Goal: Information Seeking & Learning: Compare options

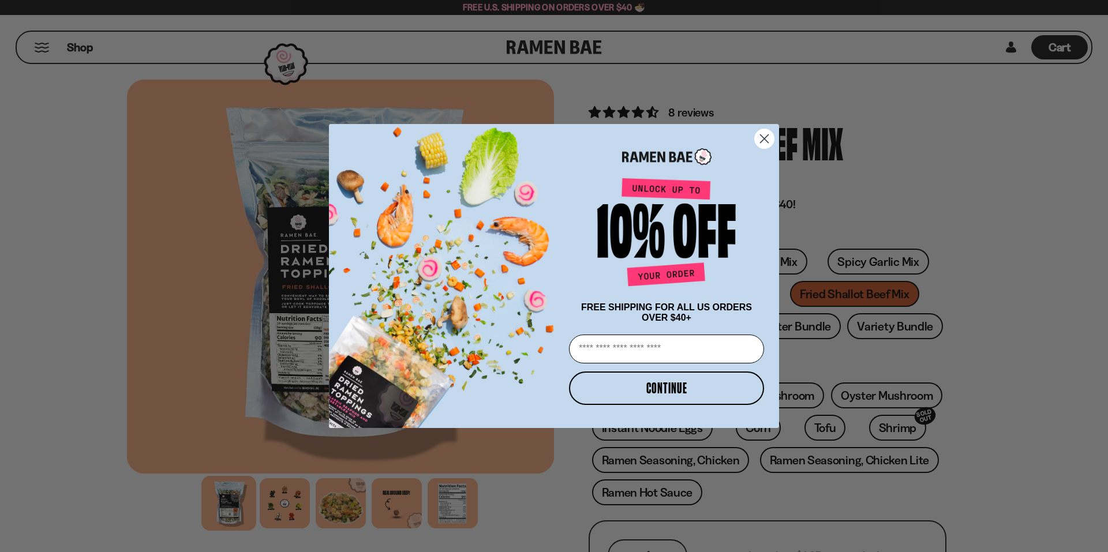
click at [765, 134] on circle "Close dialog" at bounding box center [764, 138] width 19 height 19
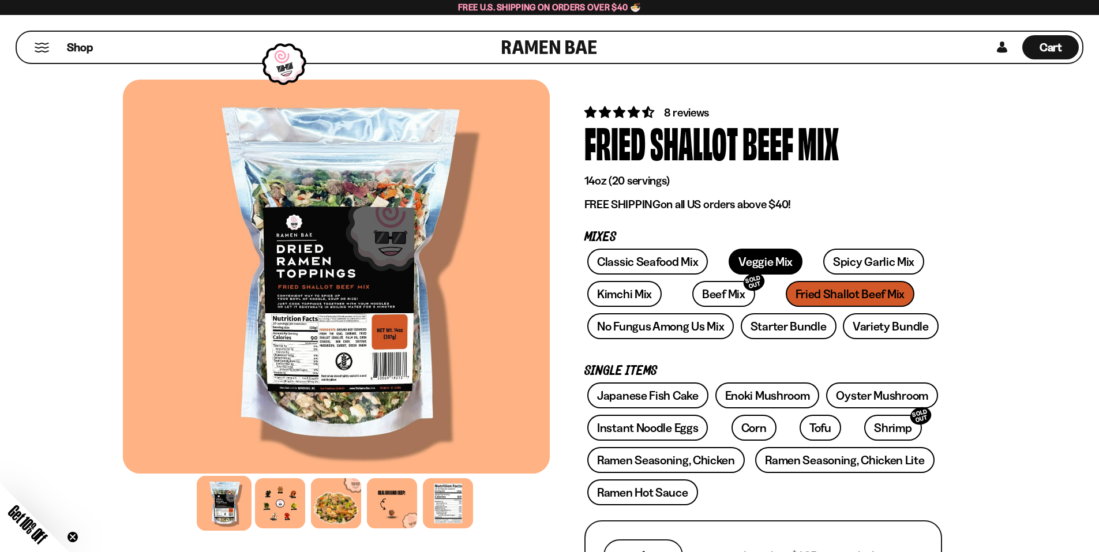
click at [766, 258] on link "Veggie Mix" at bounding box center [766, 262] width 74 height 26
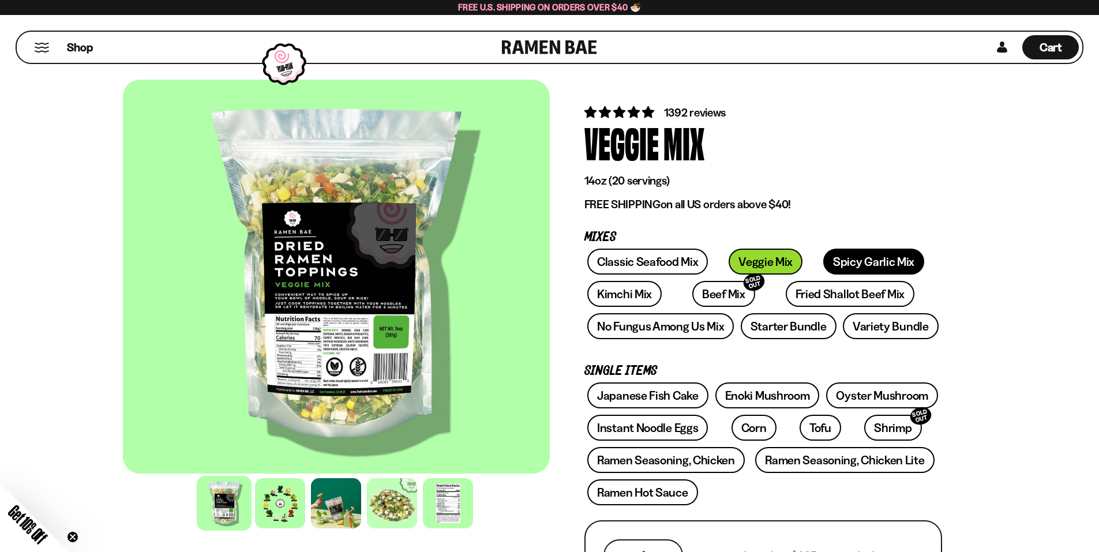
click at [826, 258] on link "Spicy Garlic Mix" at bounding box center [873, 262] width 101 height 26
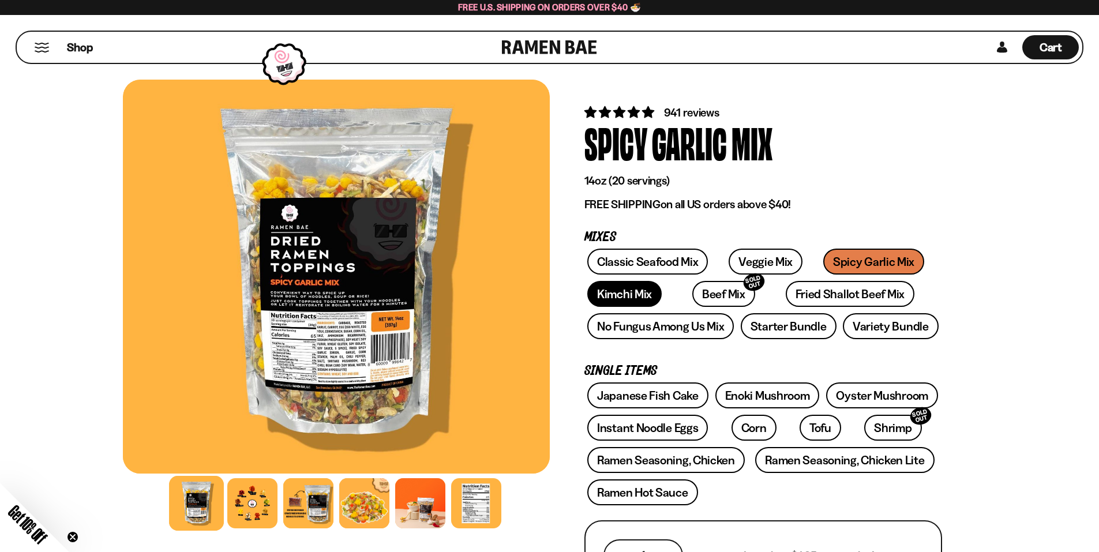
click at [611, 290] on link "Kimchi Mix" at bounding box center [624, 294] width 74 height 26
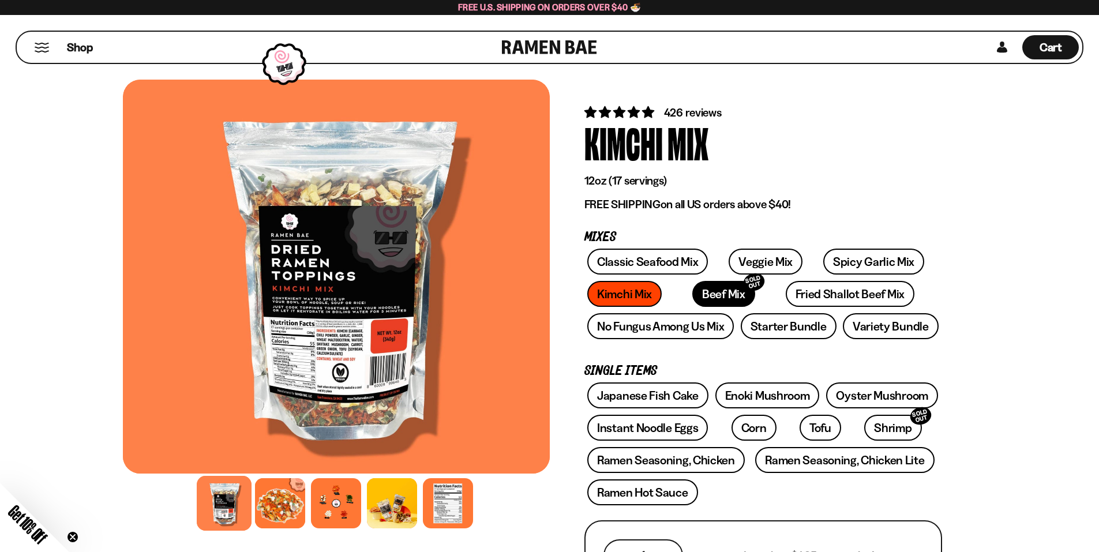
click at [699, 293] on link "Beef Mix SOLD OUT" at bounding box center [723, 294] width 63 height 26
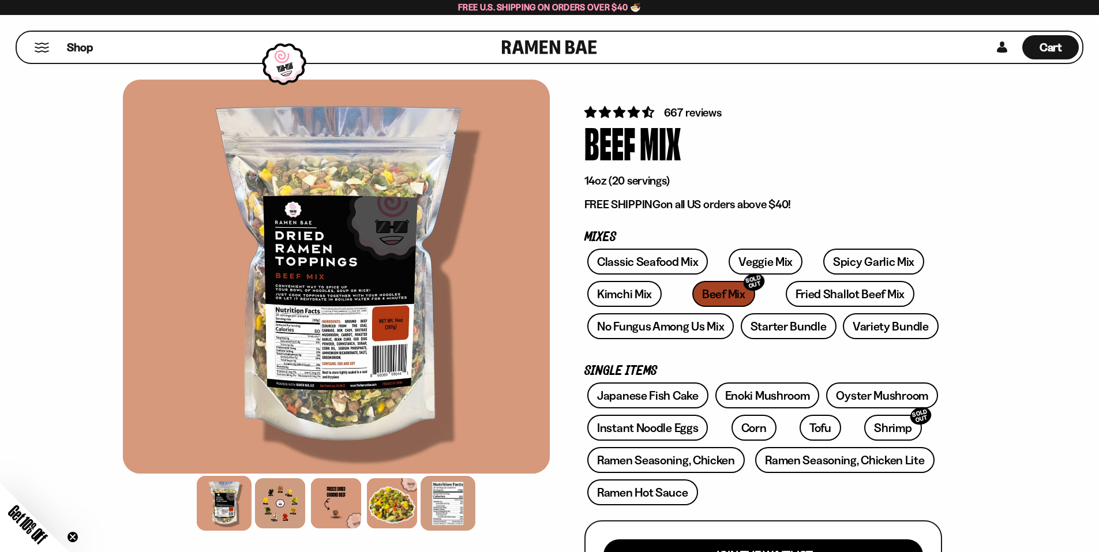
click at [450, 510] on div at bounding box center [448, 503] width 55 height 55
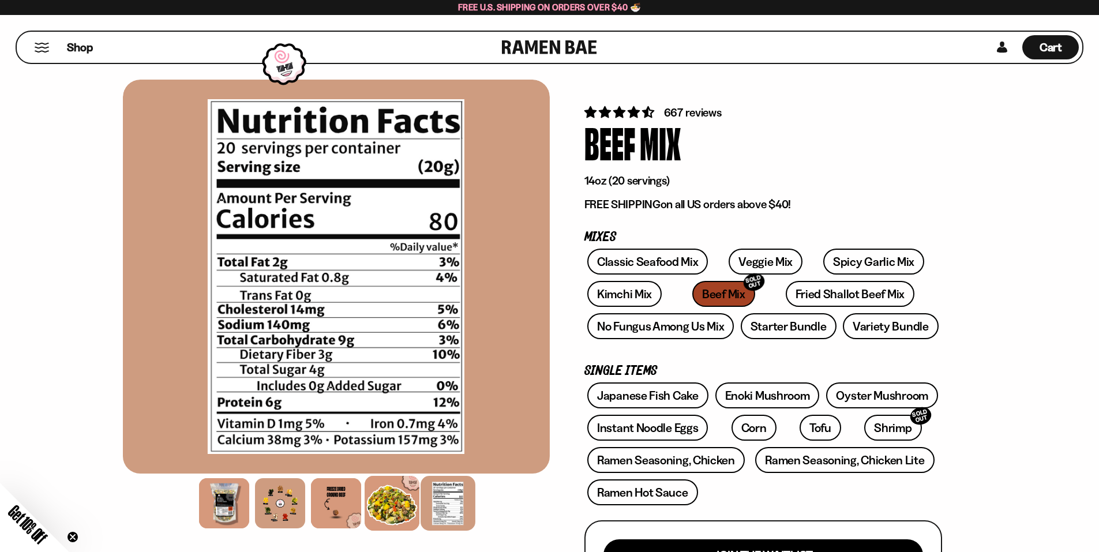
click at [399, 503] on div at bounding box center [392, 503] width 55 height 55
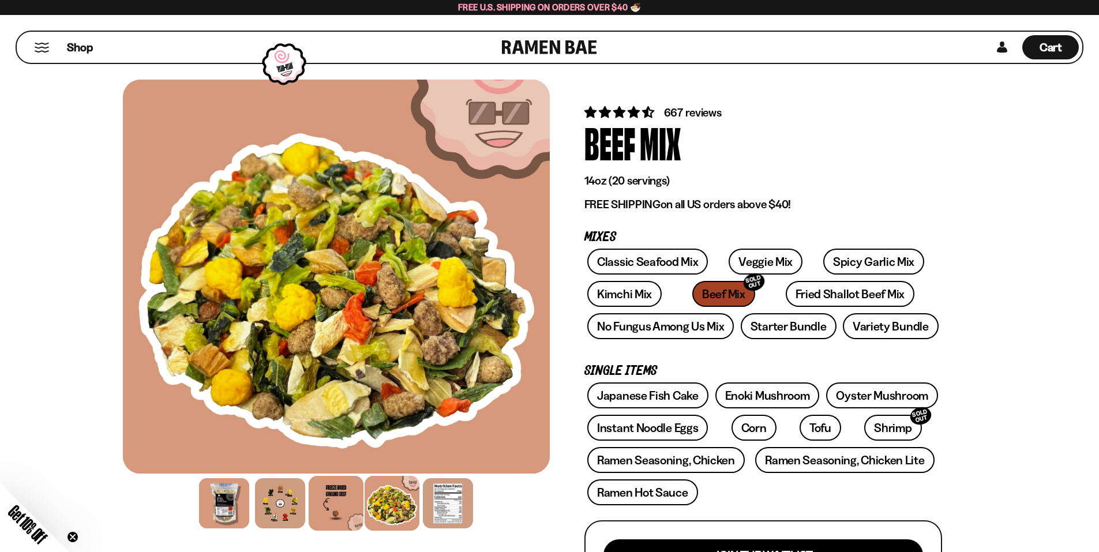
click at [345, 498] on div at bounding box center [336, 503] width 55 height 55
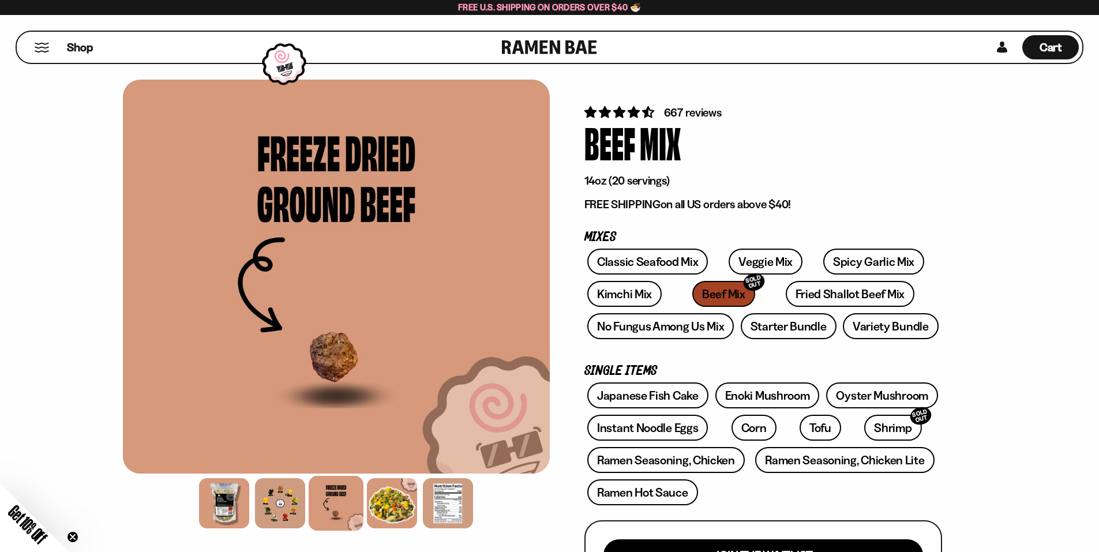
click at [325, 487] on div at bounding box center [336, 503] width 55 height 55
click at [271, 502] on div at bounding box center [280, 503] width 55 height 55
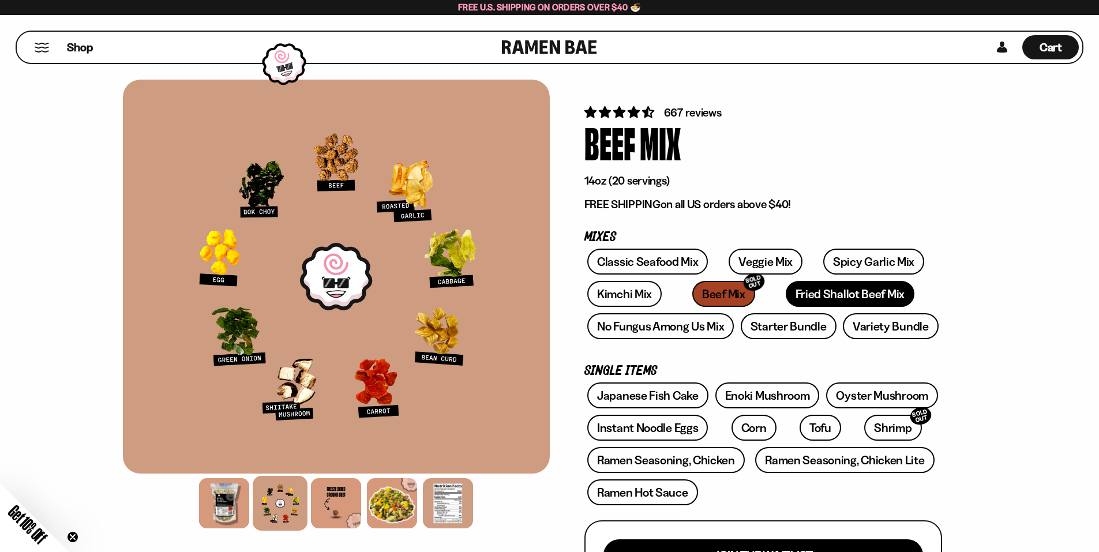
click at [796, 293] on link "Fried Shallot Beef Mix" at bounding box center [850, 294] width 129 height 26
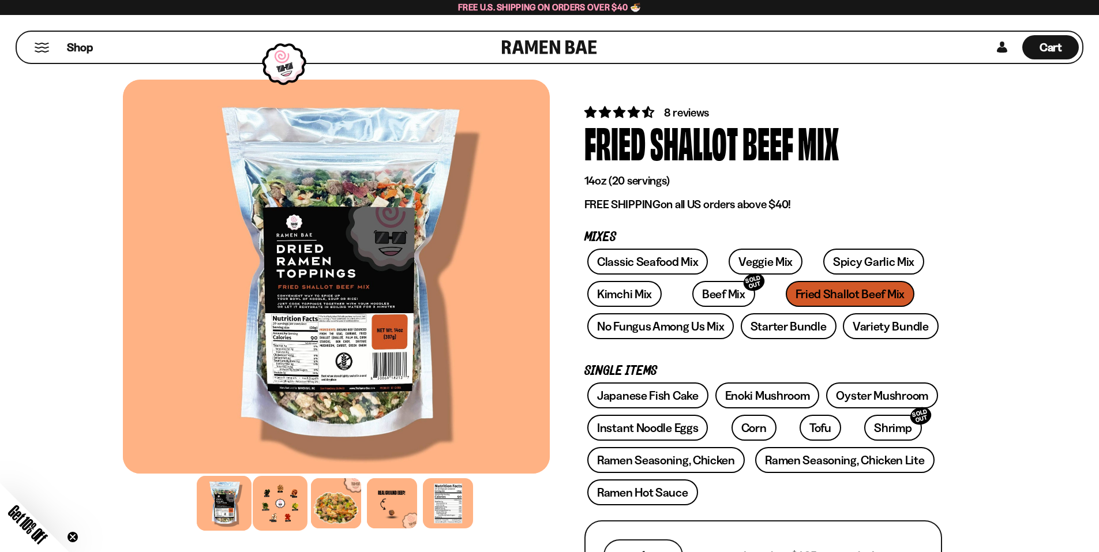
click at [282, 503] on div at bounding box center [280, 503] width 55 height 55
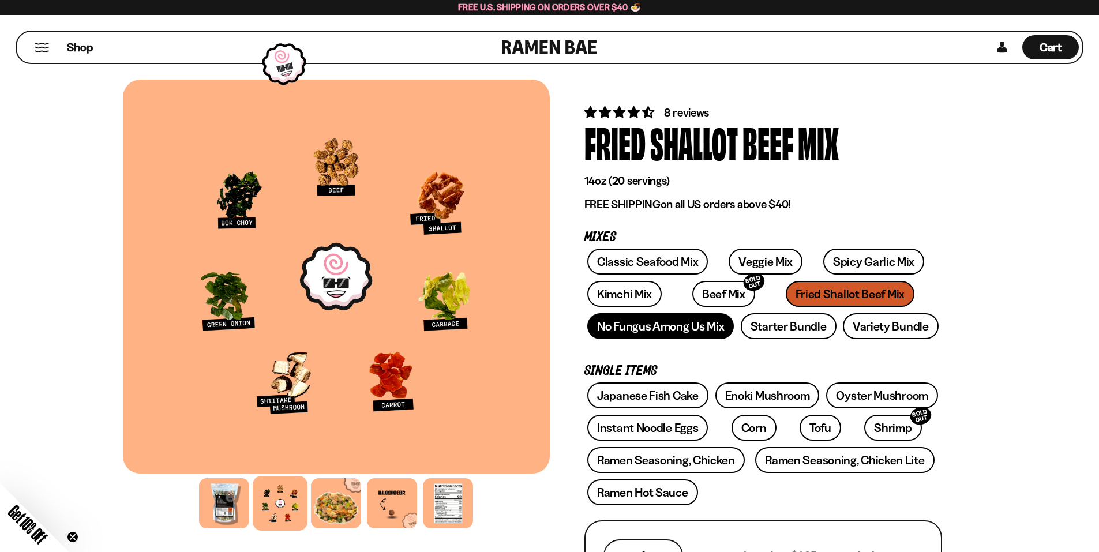
click at [692, 332] on link "No Fungus Among Us Mix" at bounding box center [660, 326] width 147 height 26
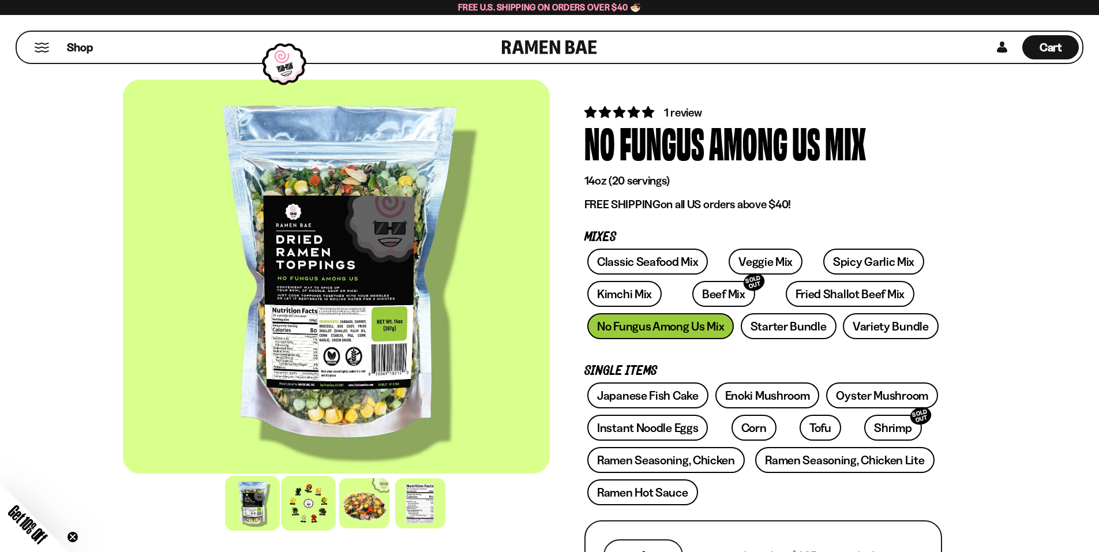
click at [301, 512] on div at bounding box center [308, 503] width 55 height 55
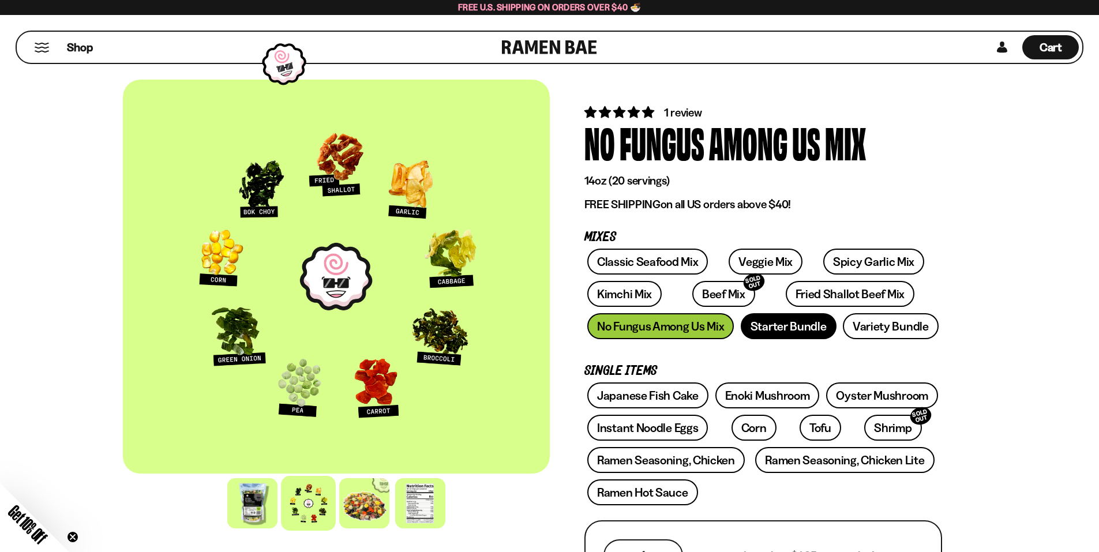
click at [782, 325] on link "Starter Bundle" at bounding box center [789, 326] width 96 height 26
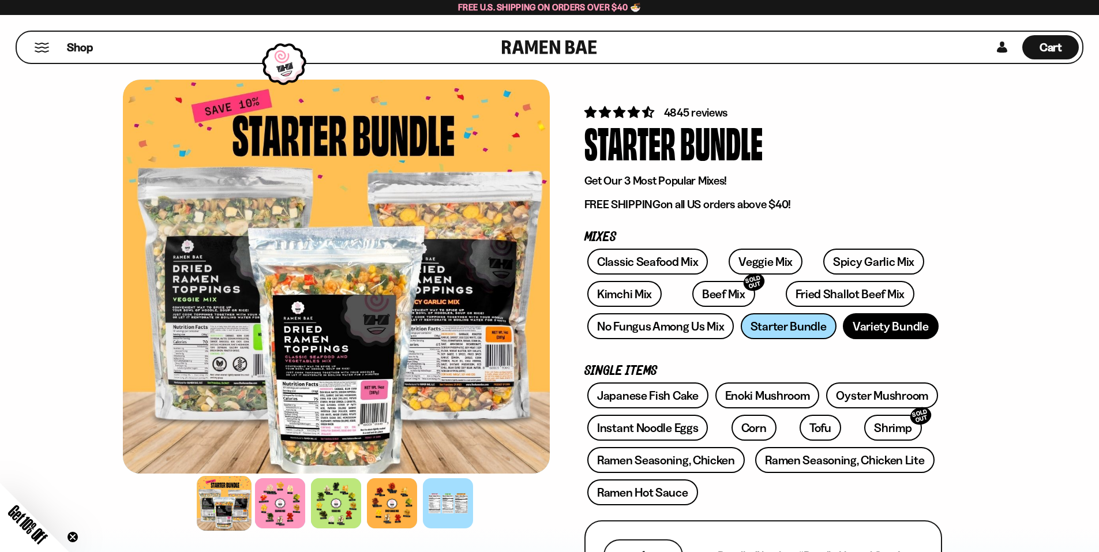
click at [870, 328] on link "Variety Bundle" at bounding box center [891, 326] width 96 height 26
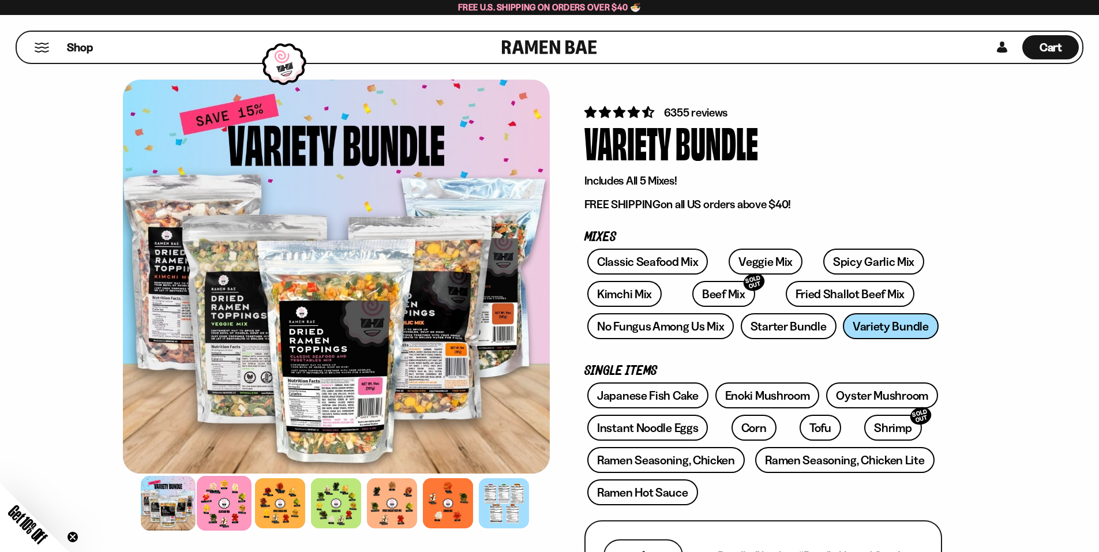
click at [214, 499] on div at bounding box center [224, 503] width 55 height 55
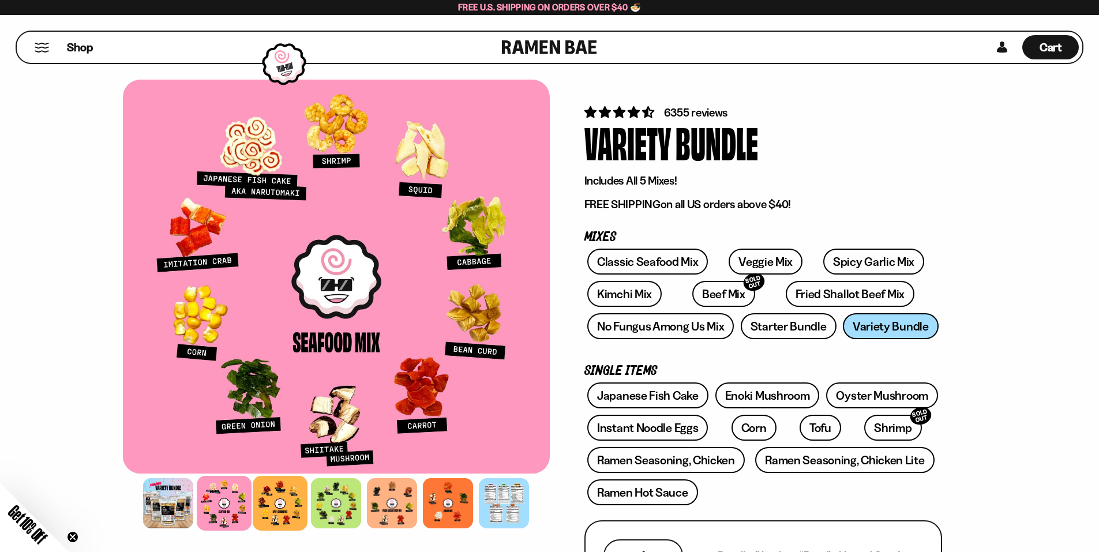
click at [277, 510] on div at bounding box center [280, 503] width 55 height 55
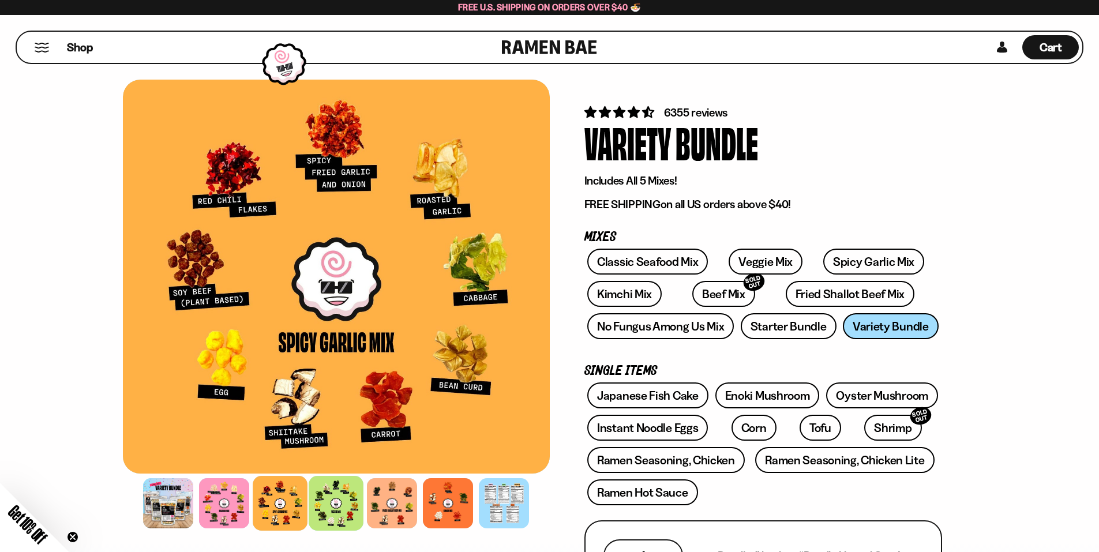
click at [331, 504] on div at bounding box center [336, 503] width 55 height 55
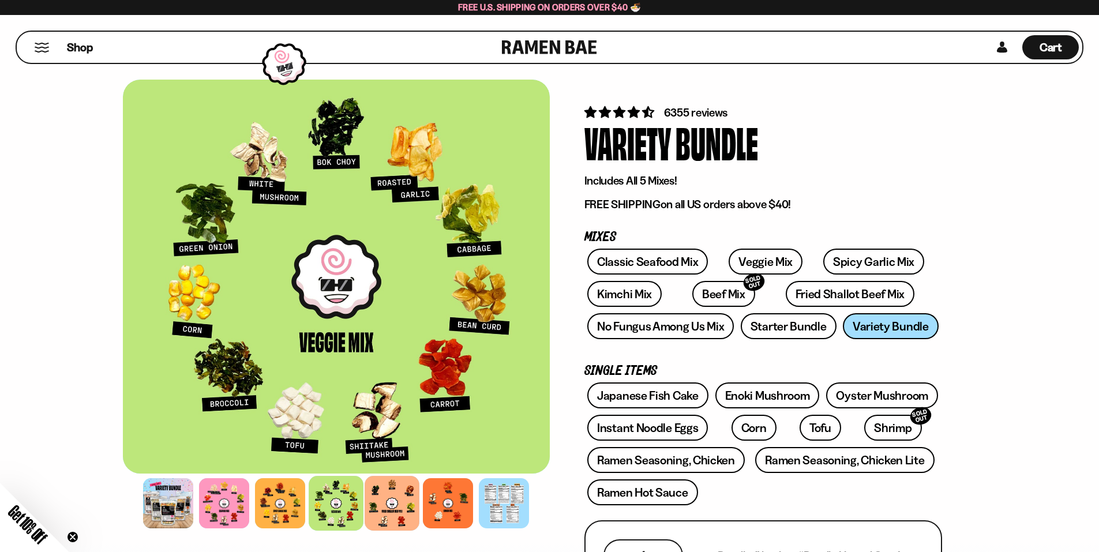
click at [391, 503] on div at bounding box center [392, 503] width 55 height 55
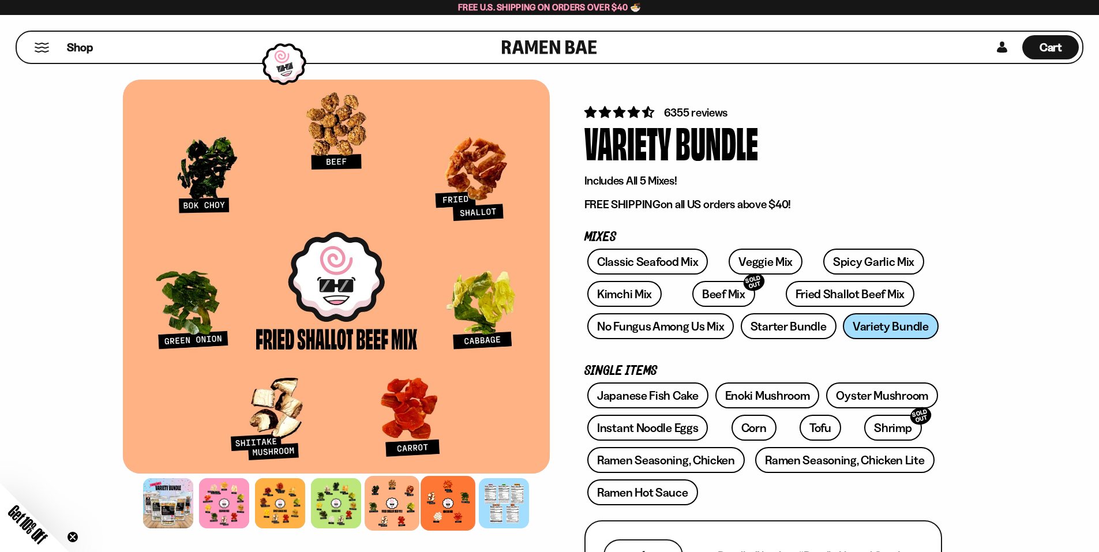
click at [441, 498] on div at bounding box center [448, 503] width 55 height 55
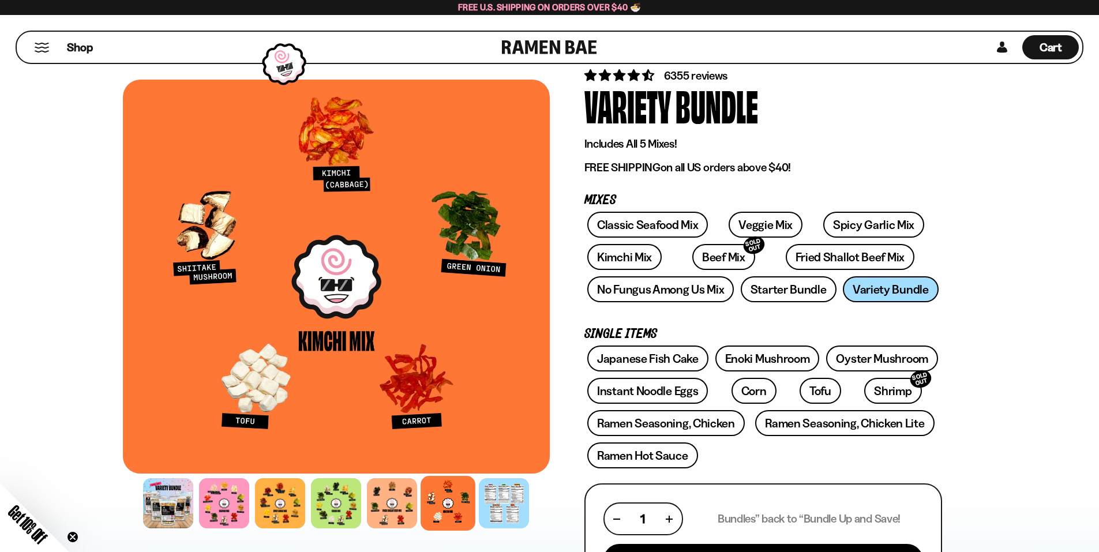
scroll to position [58, 0]
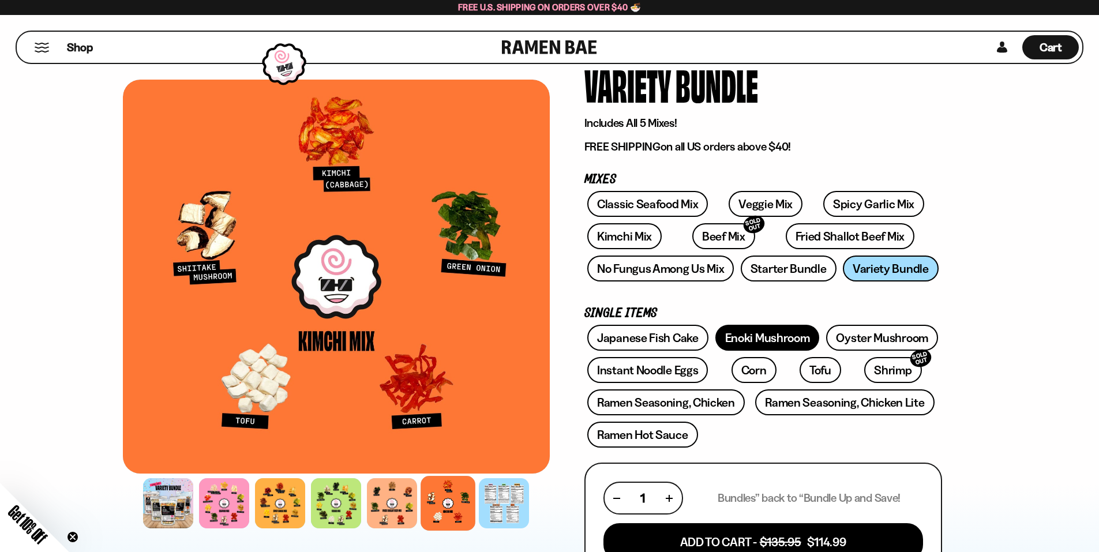
click at [759, 331] on link "Enoki Mushroom" at bounding box center [768, 338] width 104 height 26
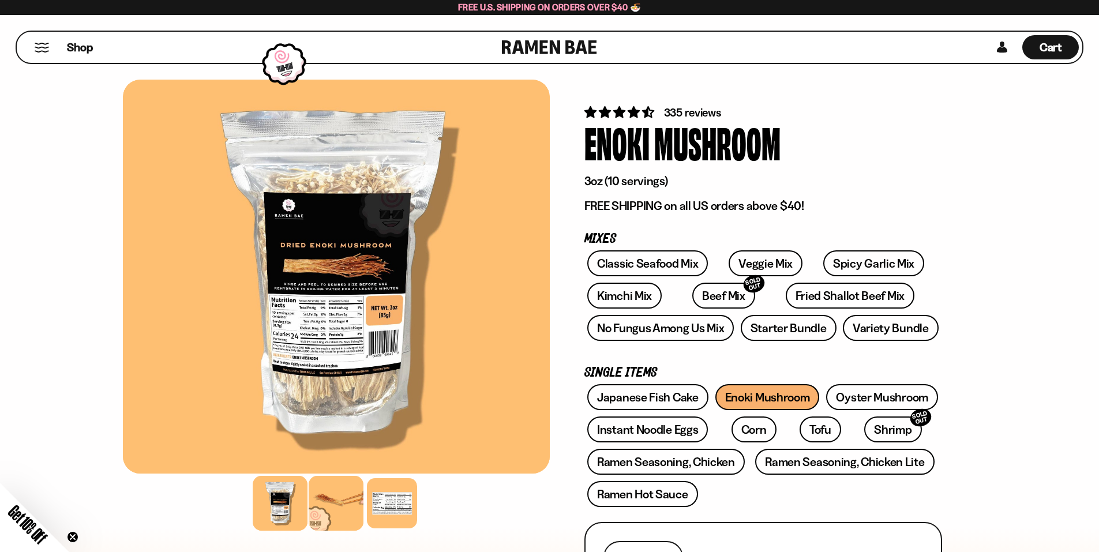
click at [329, 504] on div at bounding box center [336, 503] width 55 height 55
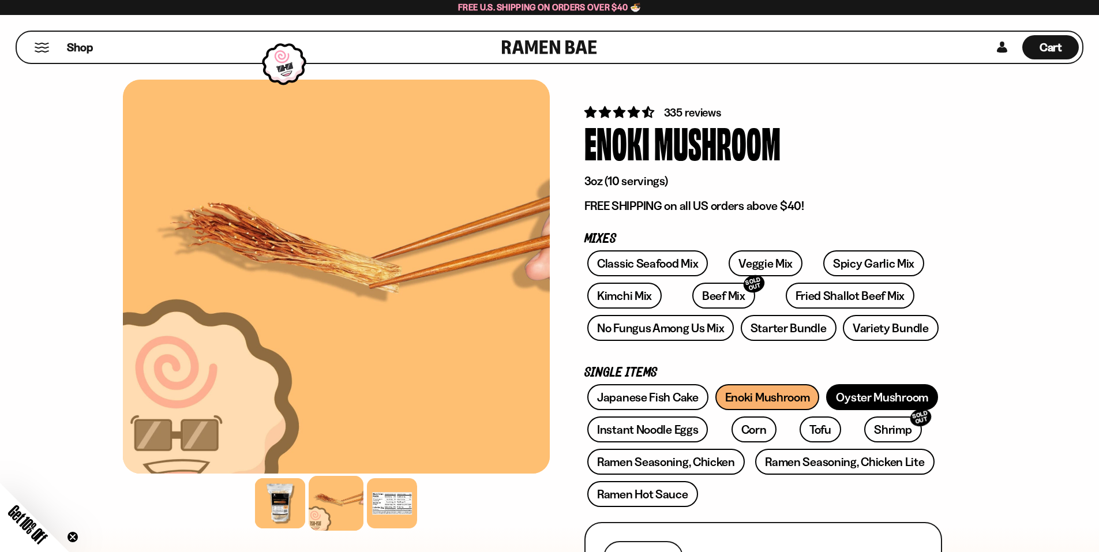
click at [890, 394] on link "Oyster Mushroom" at bounding box center [882, 397] width 112 height 26
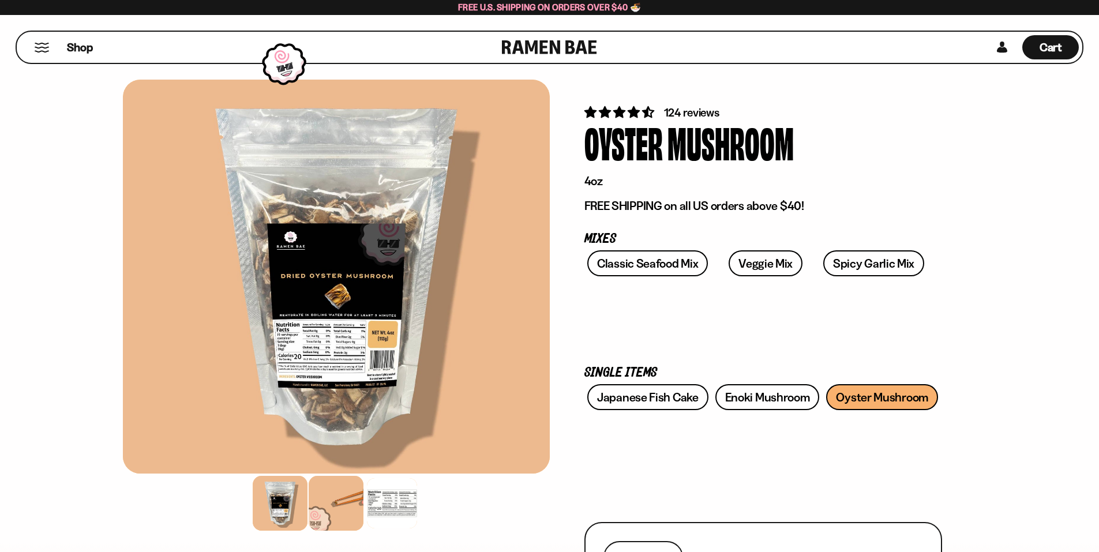
click at [341, 496] on div at bounding box center [336, 503] width 55 height 55
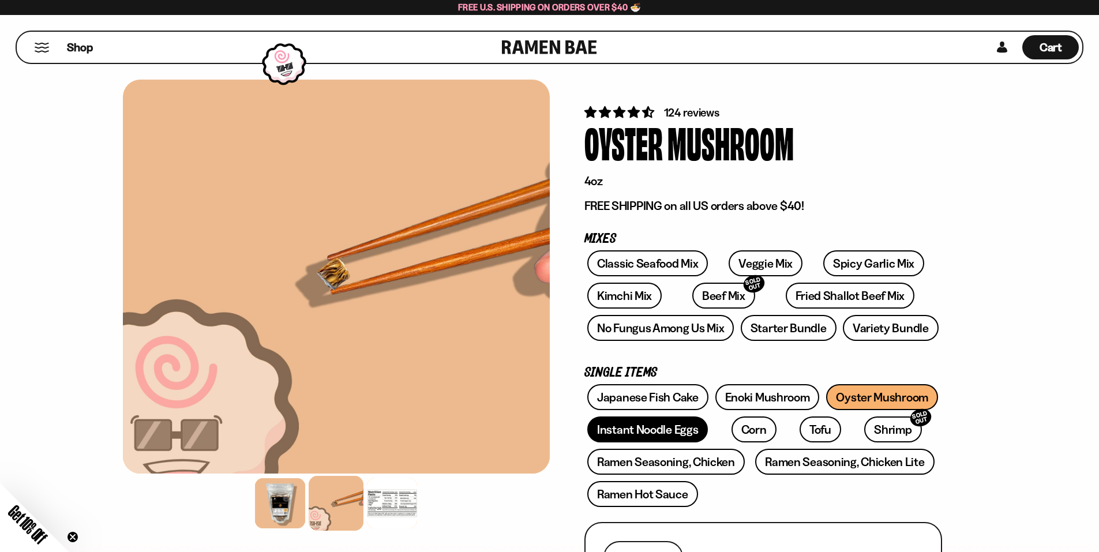
click at [656, 433] on link "Instant Noodle Eggs" at bounding box center [647, 430] width 121 height 26
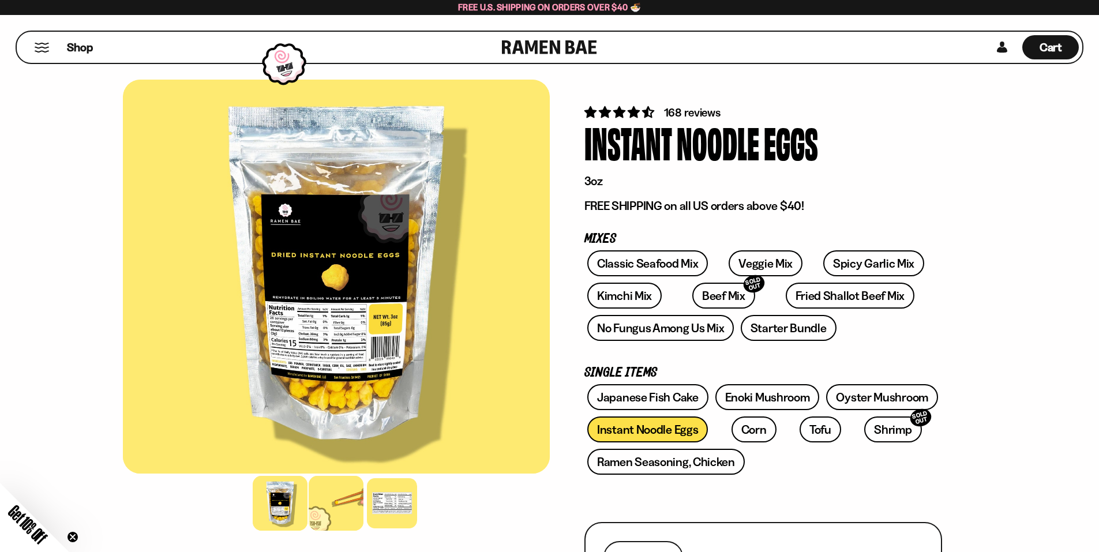
click at [329, 513] on div at bounding box center [336, 503] width 55 height 55
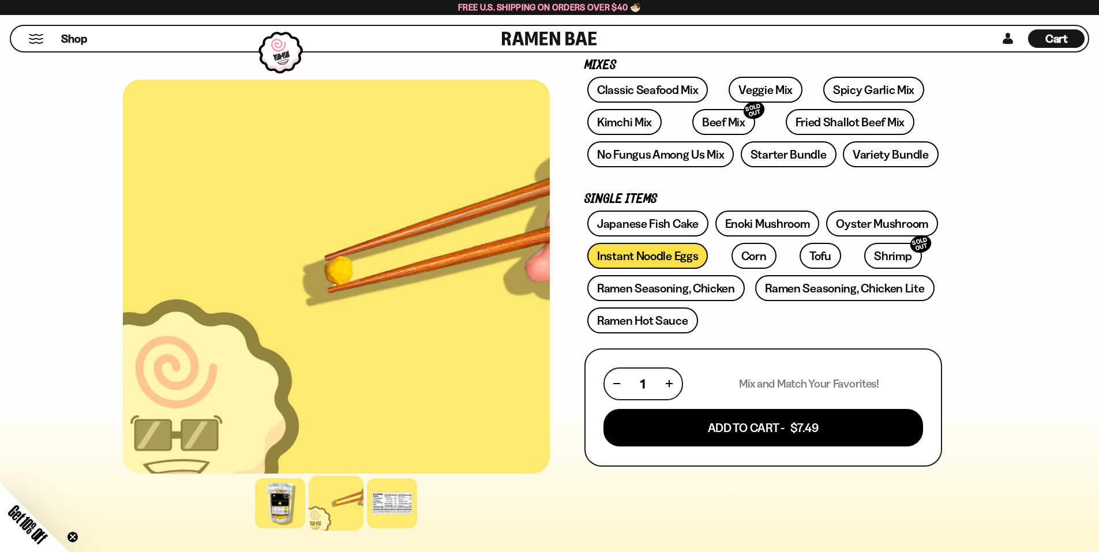
scroll to position [173, 0]
click at [804, 128] on link "Fried Shallot Beef Mix" at bounding box center [850, 123] width 129 height 26
